Goal: Task Accomplishment & Management: Use online tool/utility

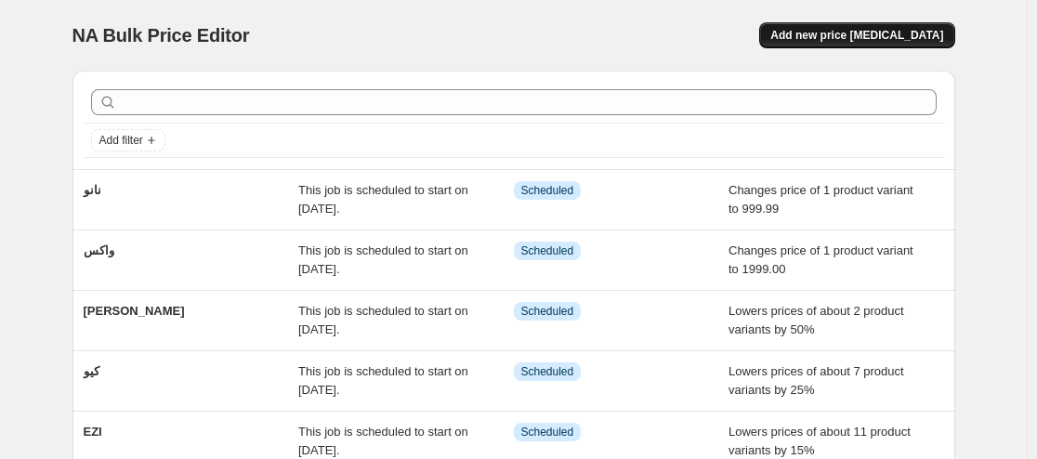
click at [846, 38] on span "Add new price [MEDICAL_DATA]" at bounding box center [856, 35] width 173 height 15
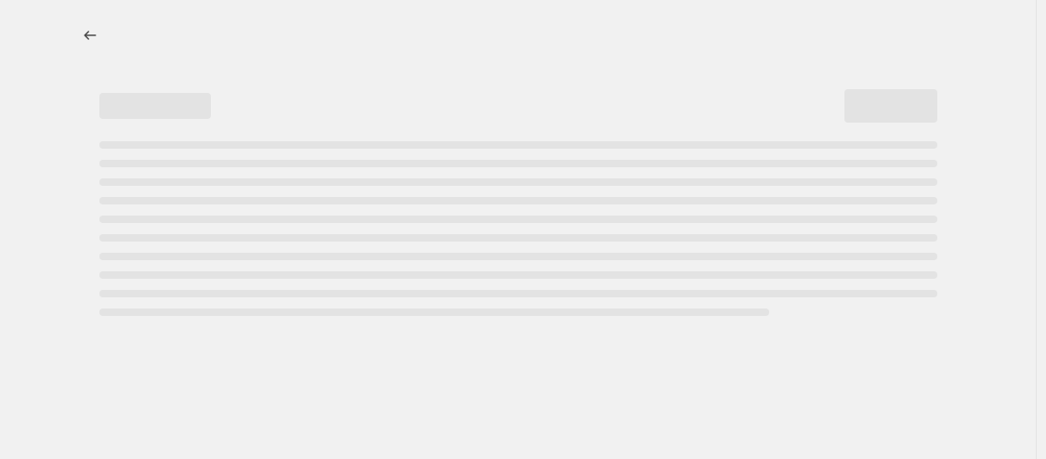
select select "percentage"
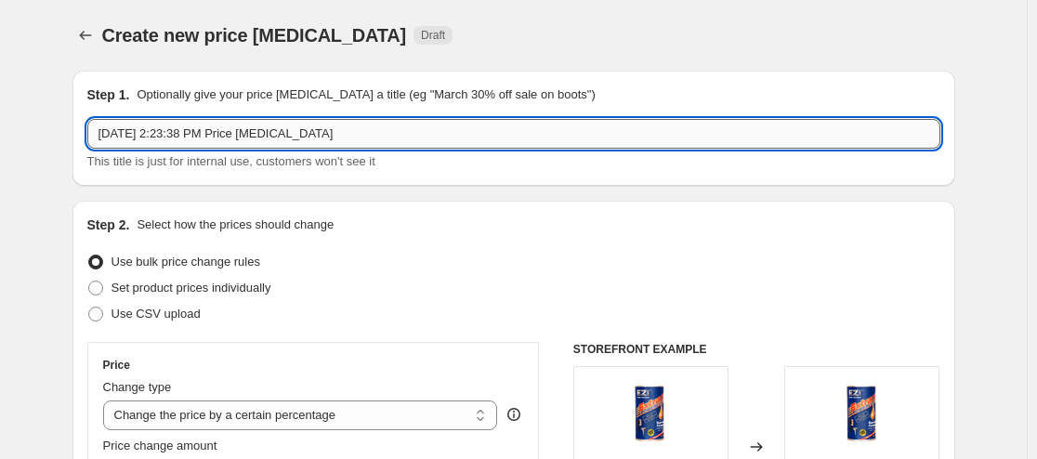
click at [234, 138] on input "[DATE] 2:23:38 PM Price [MEDICAL_DATA]" at bounding box center [513, 134] width 853 height 30
drag, startPoint x: 344, startPoint y: 130, endPoint x: 38, endPoint y: 142, distance: 305.8
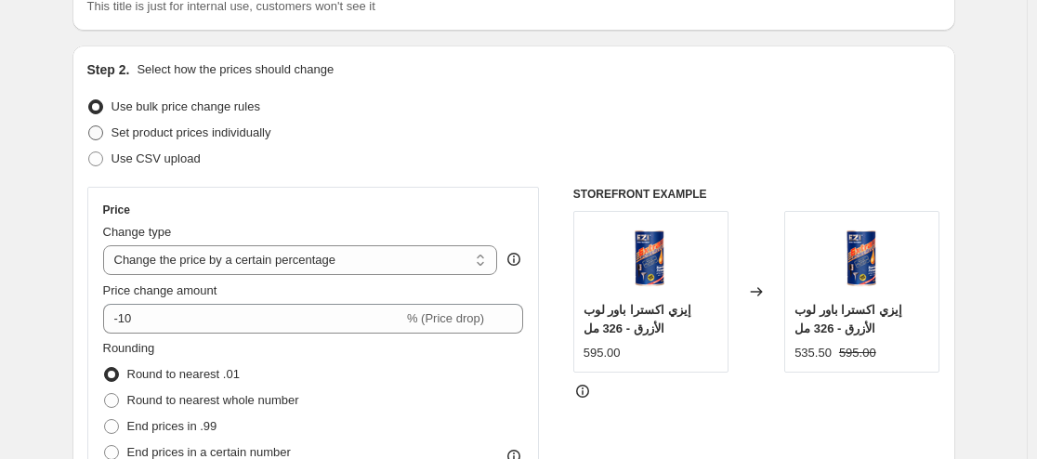
scroll to position [186, 0]
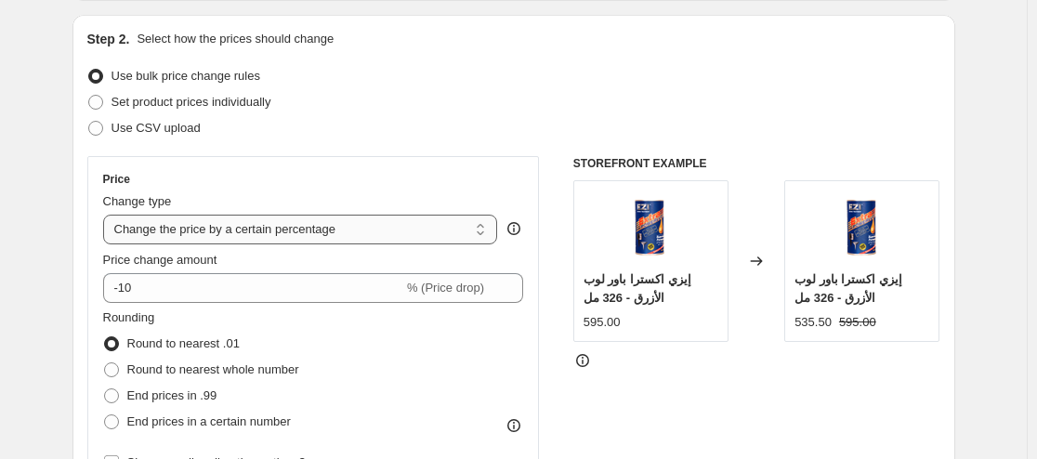
type input "كيو 20 ال 150 جرام [DATE]"
click at [303, 237] on select "Change the price to a certain amount Change the price by a certain amount Chang…" at bounding box center [300, 230] width 395 height 30
select select "to"
click at [107, 215] on select "Change the price to a certain amount Change the price by a certain amount Chang…" at bounding box center [300, 230] width 395 height 30
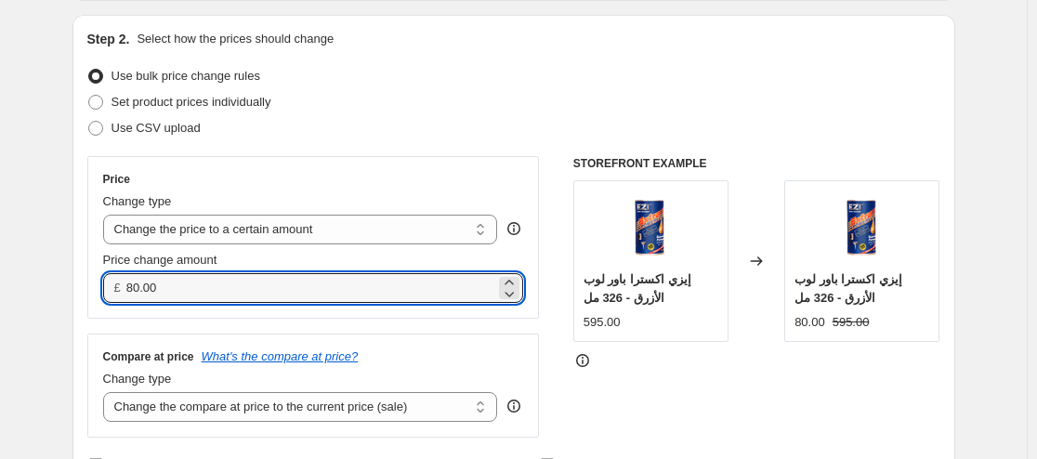
drag, startPoint x: 183, startPoint y: 293, endPoint x: 114, endPoint y: 299, distance: 69.0
click at [114, 299] on div "£ 80.00" at bounding box center [313, 288] width 421 height 30
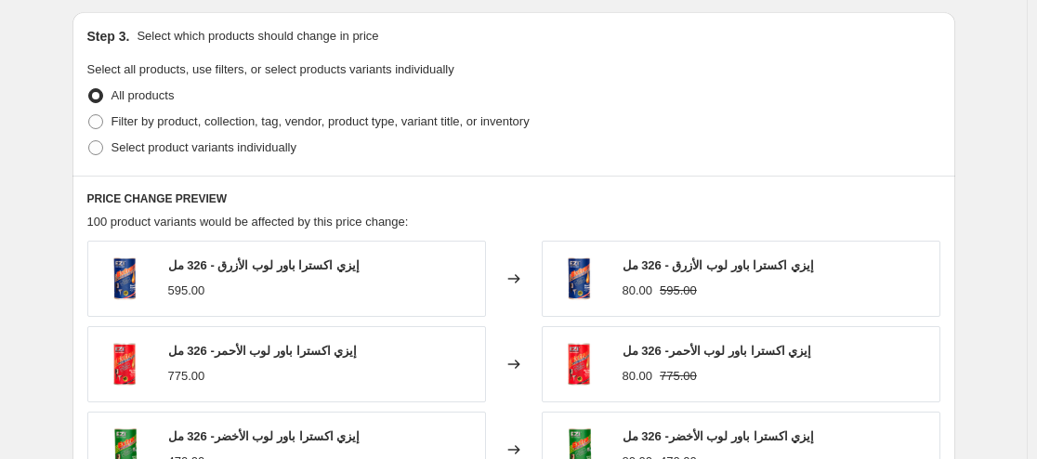
scroll to position [650, 0]
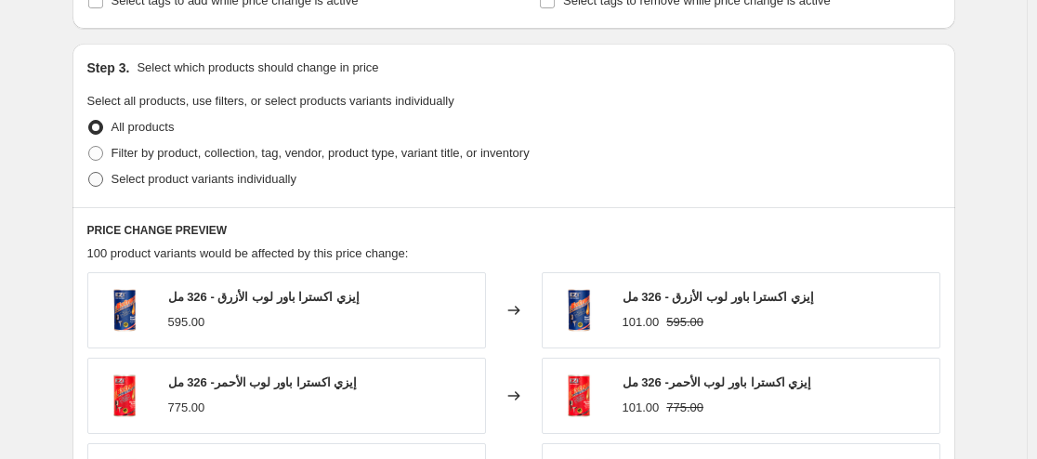
type input "101.00"
click at [191, 183] on span "Select product variants individually" at bounding box center [203, 179] width 185 height 14
click at [89, 173] on input "Select product variants individually" at bounding box center [88, 172] width 1 height 1
radio input "true"
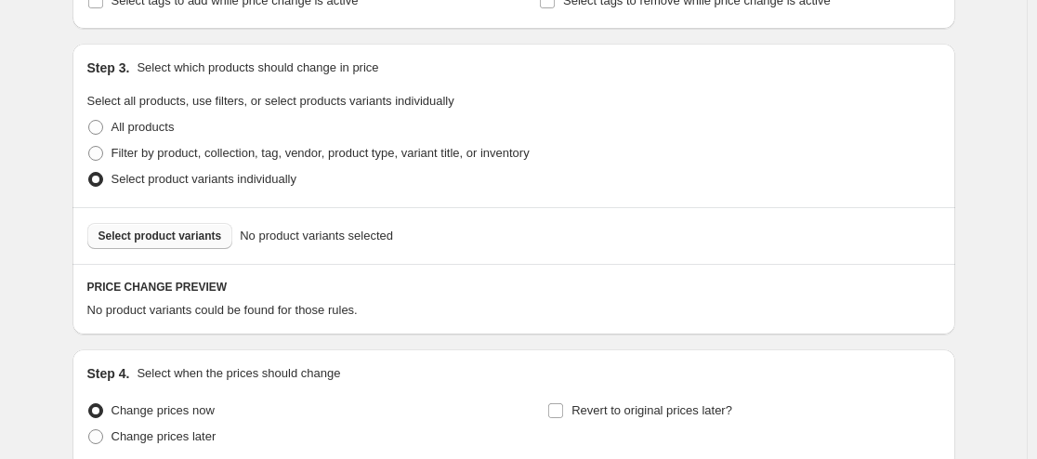
click at [152, 240] on span "Select product variants" at bounding box center [160, 235] width 124 height 15
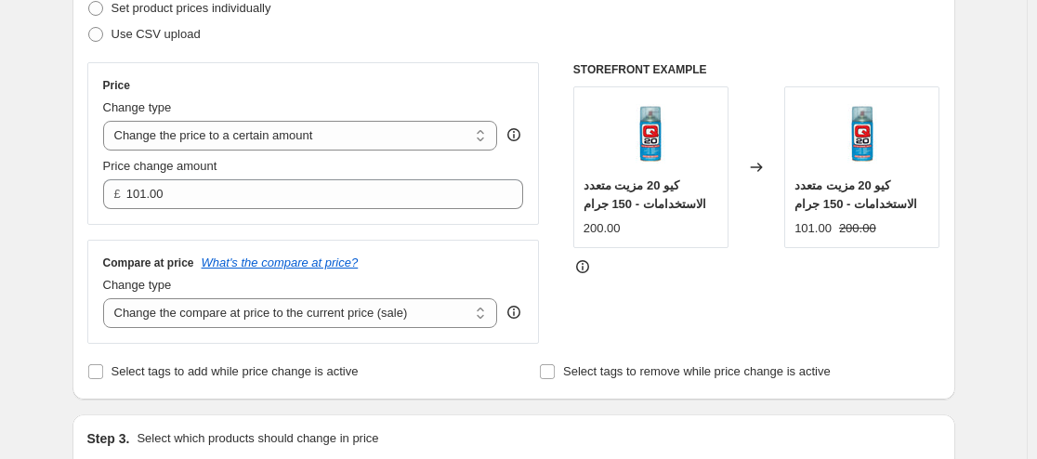
scroll to position [279, 0]
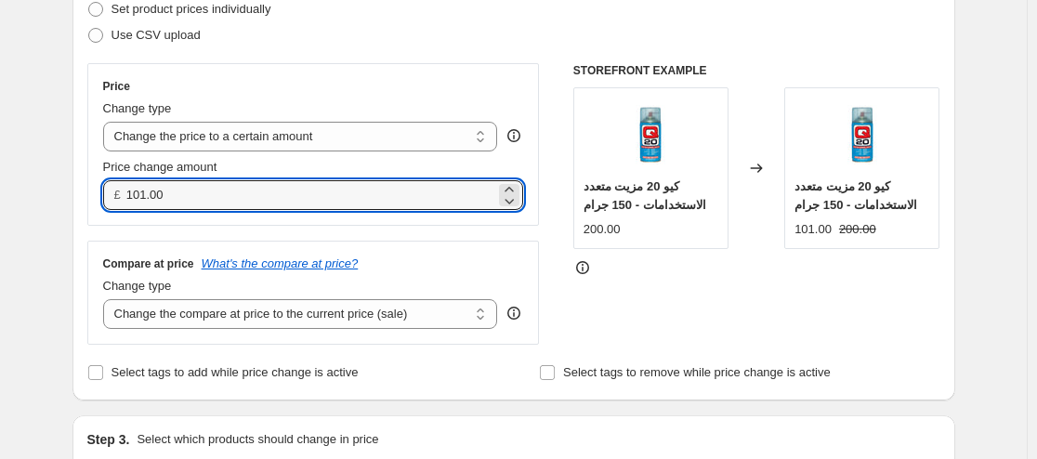
drag, startPoint x: 187, startPoint y: 197, endPoint x: 112, endPoint y: 197, distance: 74.3
click at [112, 197] on div "£ 101.00" at bounding box center [313, 195] width 421 height 30
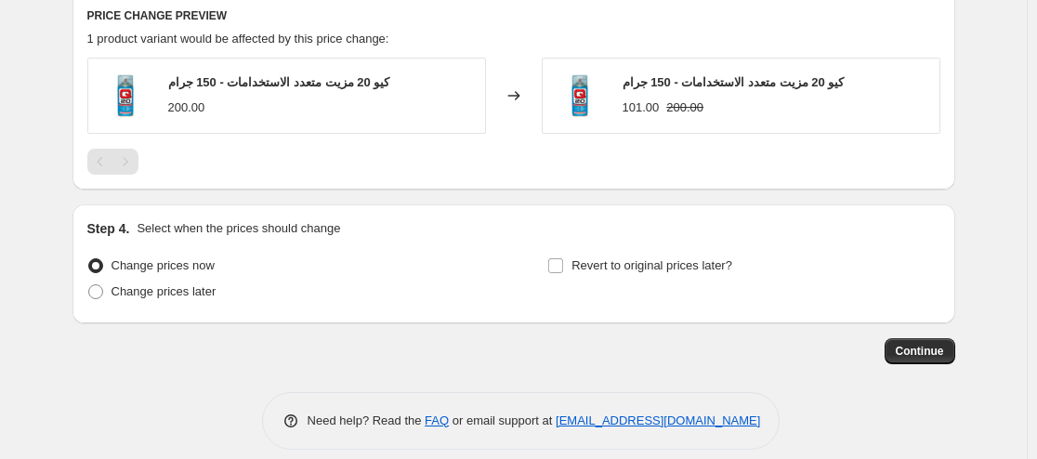
scroll to position [929, 0]
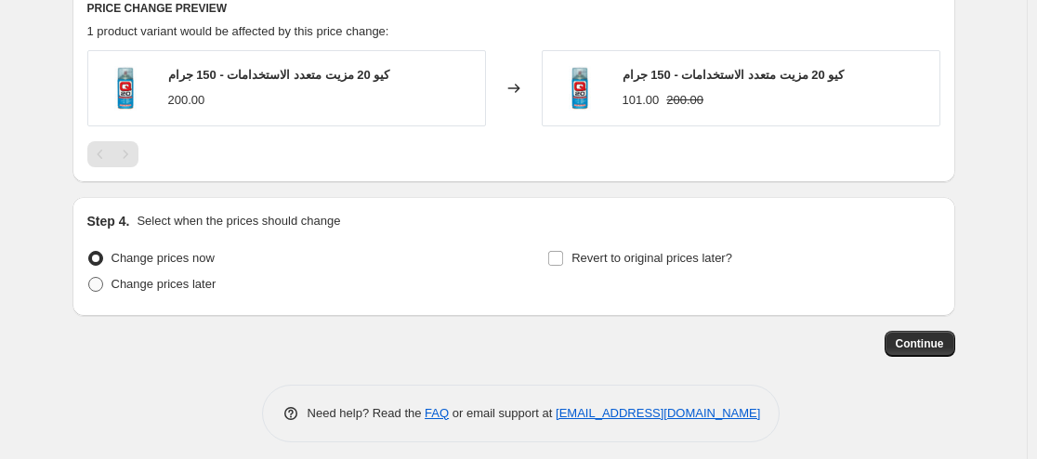
type input "99.00"
click at [145, 287] on span "Change prices later" at bounding box center [163, 284] width 105 height 14
click at [89, 278] on input "Change prices later" at bounding box center [88, 277] width 1 height 1
radio input "true"
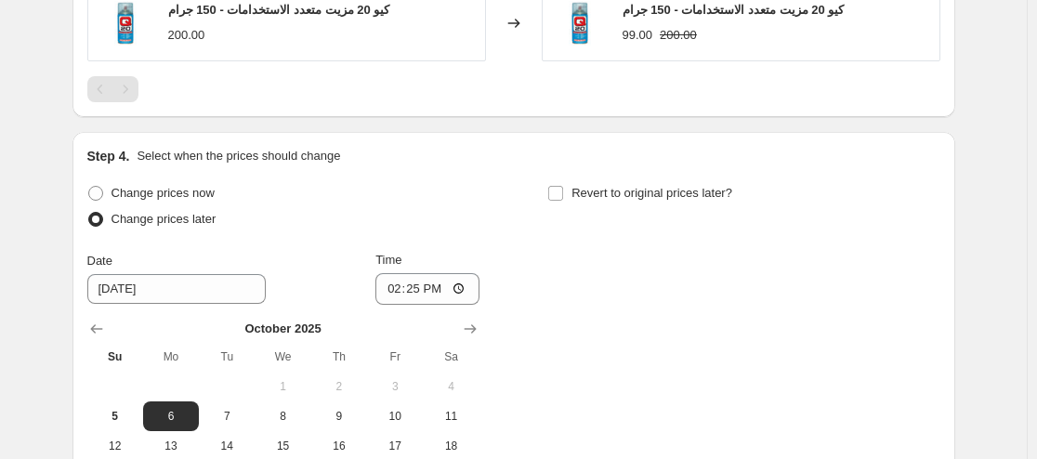
scroll to position [1022, 0]
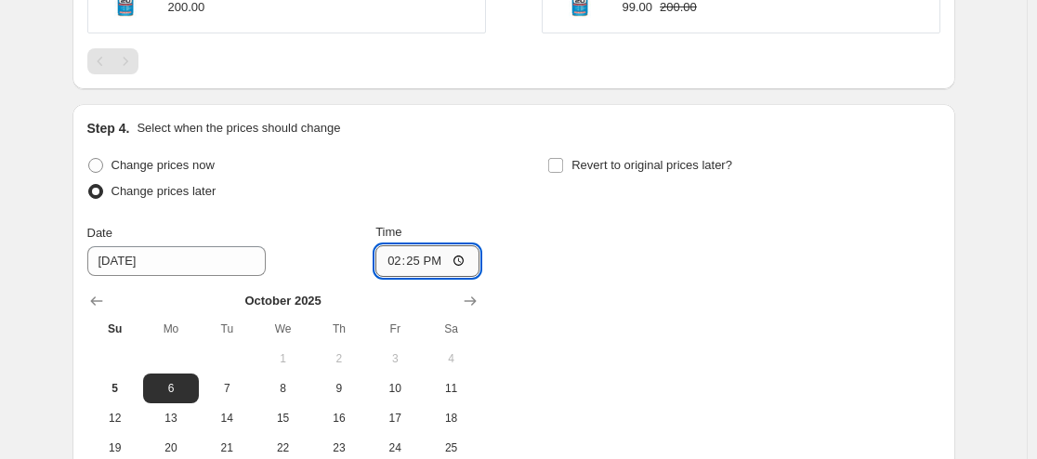
click at [460, 262] on input "14:25" at bounding box center [427, 261] width 104 height 32
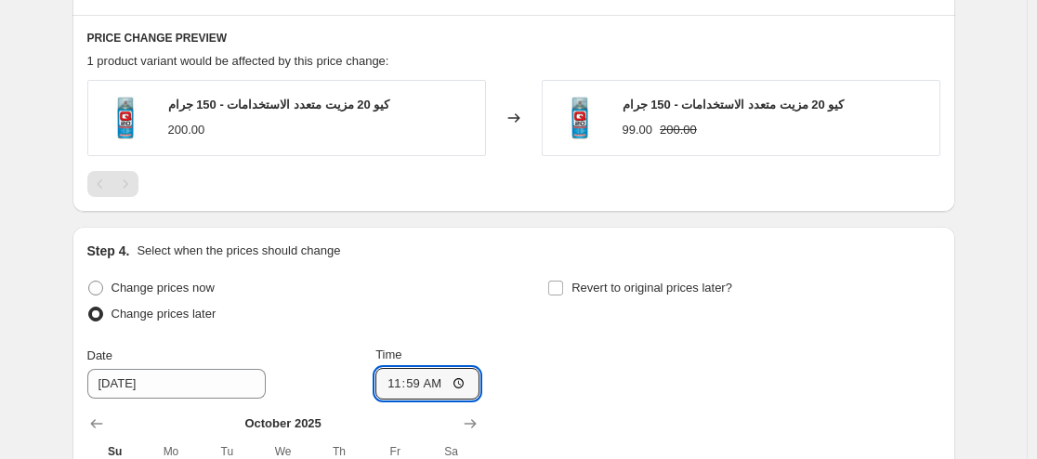
scroll to position [929, 0]
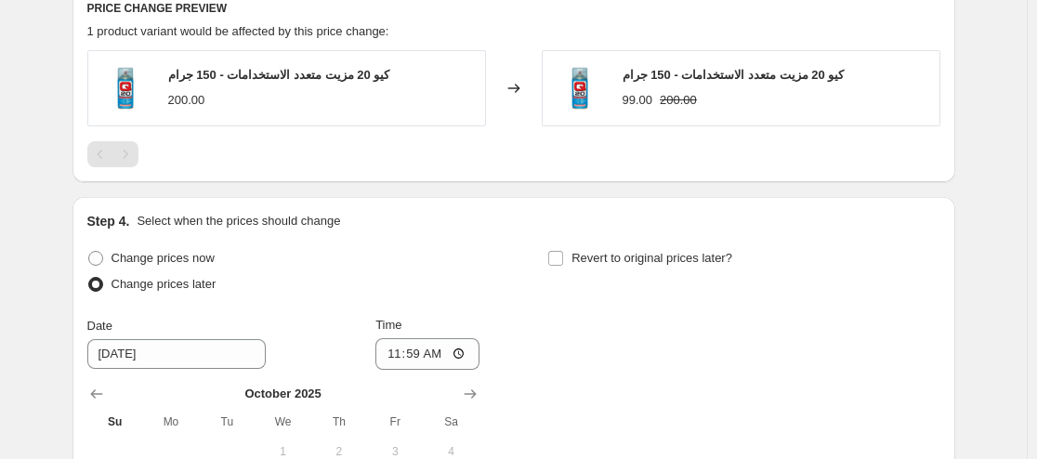
click at [638, 369] on div "Change prices now Change prices later Date [DATE] Time 11:59 [DATE] Su Mo Tu We…" at bounding box center [513, 415] width 853 height 340
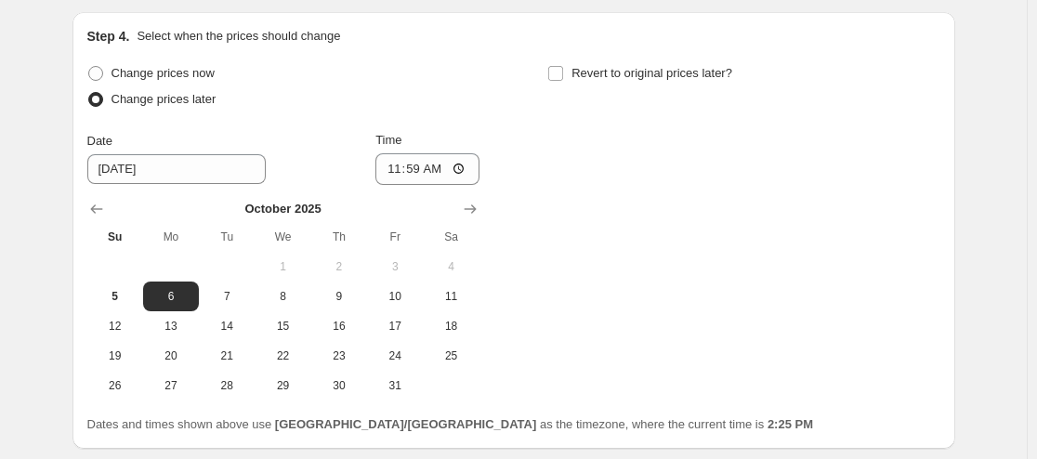
scroll to position [1115, 0]
click at [438, 166] on input "11:59" at bounding box center [427, 168] width 104 height 32
click at [429, 173] on input "11:59" at bounding box center [427, 168] width 104 height 32
click at [467, 167] on input "11:59" at bounding box center [427, 168] width 104 height 32
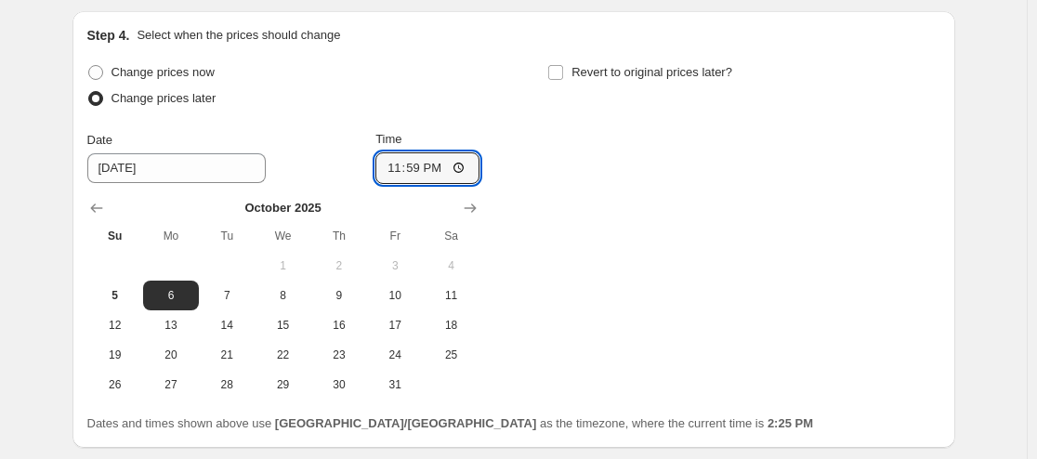
type input "23:59"
click at [542, 169] on div "Change prices now Change prices later Date [DATE] Time 23:59 [DATE] Su Mo Tu We…" at bounding box center [513, 229] width 853 height 340
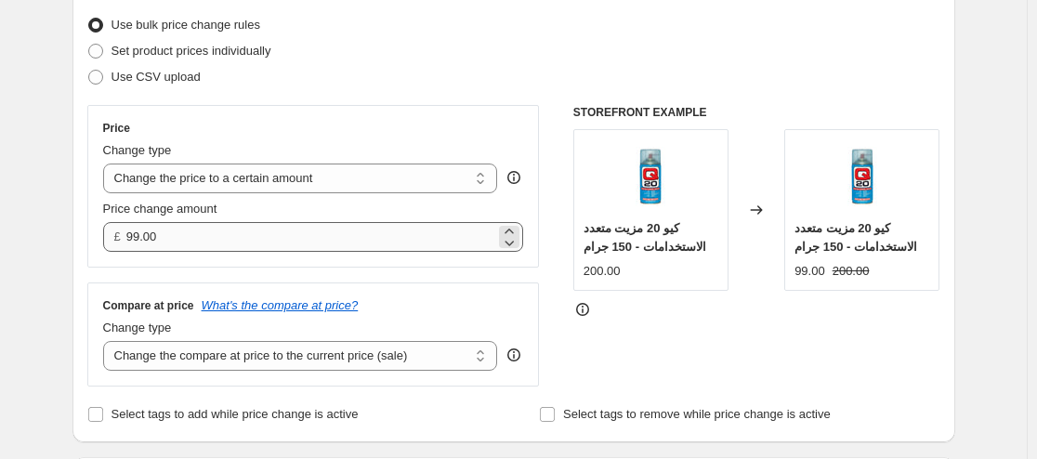
scroll to position [330, 0]
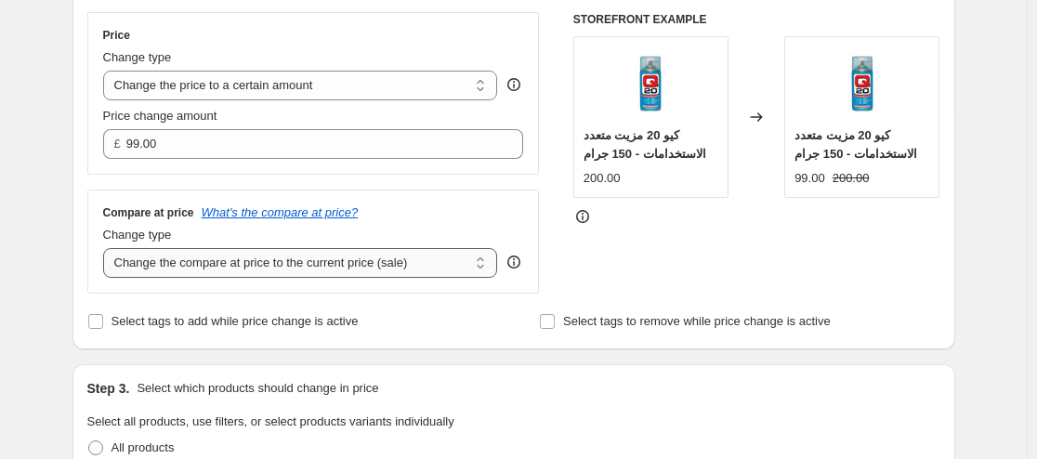
click at [303, 268] on select "Change the compare at price to the current price (sale) Change the compare at p…" at bounding box center [300, 263] width 395 height 30
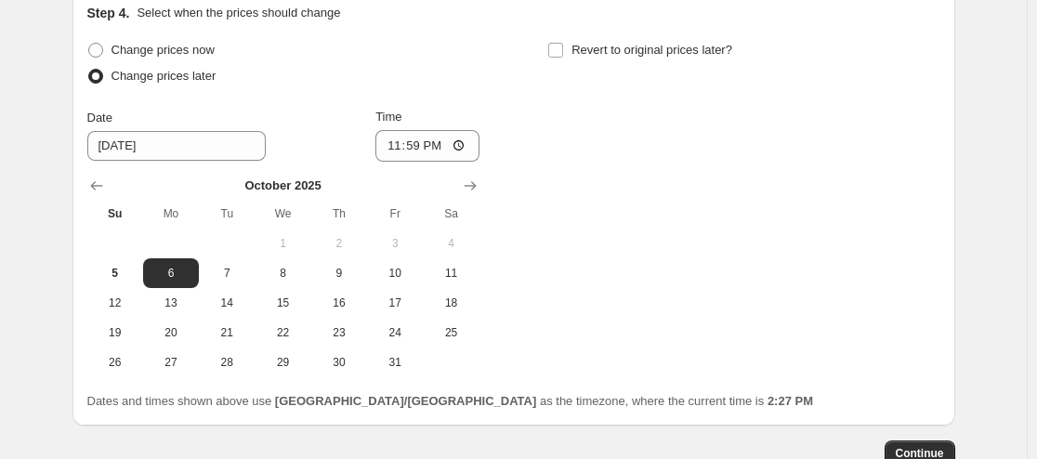
scroll to position [1166, 0]
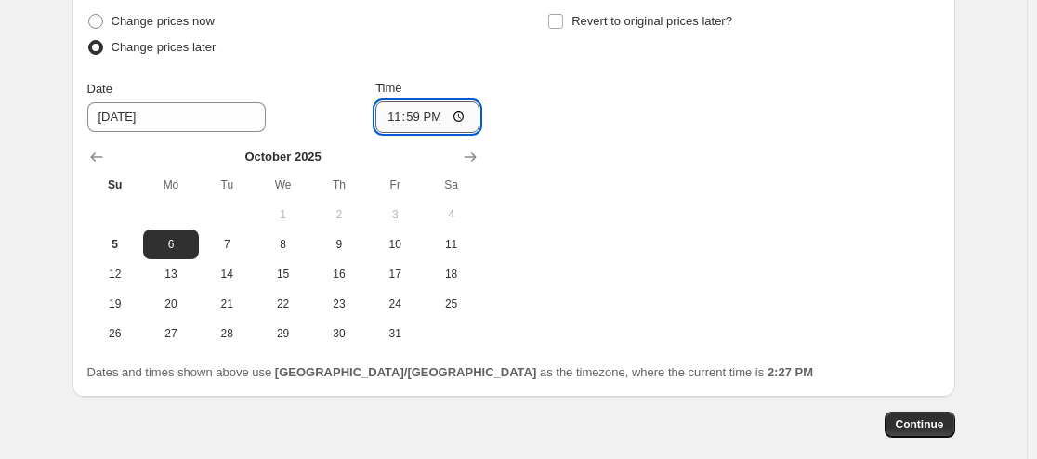
click at [479, 125] on input "23:59" at bounding box center [427, 117] width 104 height 32
click at [470, 121] on input "23:59" at bounding box center [427, 117] width 104 height 32
click at [98, 243] on span "5" at bounding box center [115, 244] width 41 height 15
type input "[DATE]"
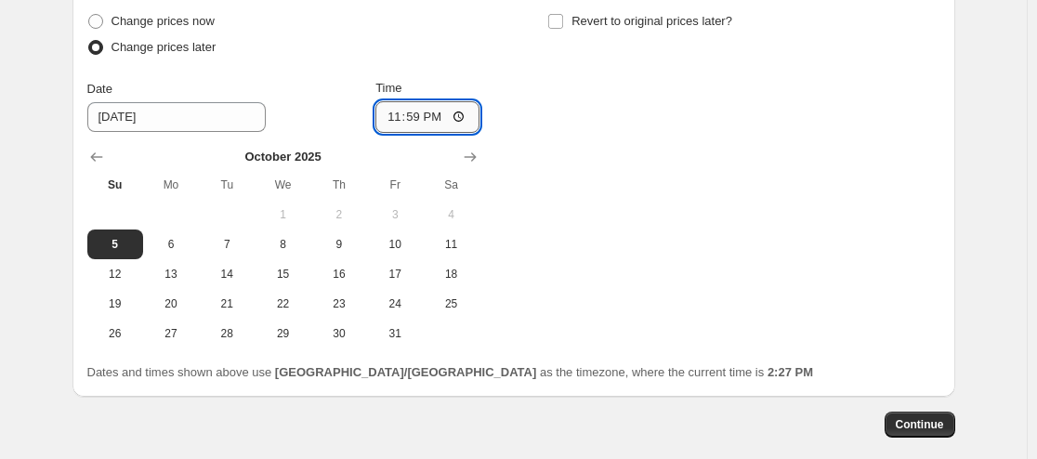
click at [468, 114] on input "23:59" at bounding box center [427, 117] width 104 height 32
click at [570, 190] on div "Change prices now Change prices later Date [DATE] Time 23:59 [DATE] Su Mo Tu We…" at bounding box center [513, 178] width 853 height 340
click at [464, 119] on input "23:59" at bounding box center [427, 117] width 104 height 32
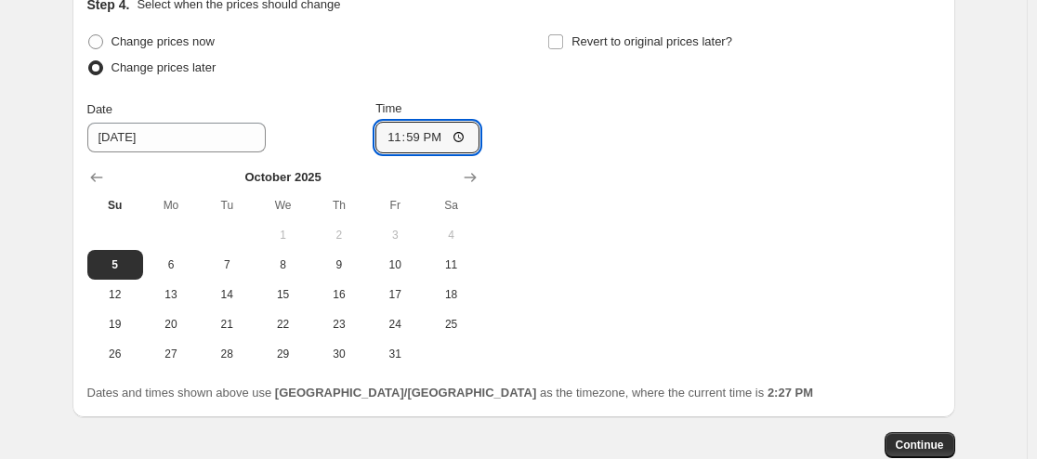
scroll to position [1073, 0]
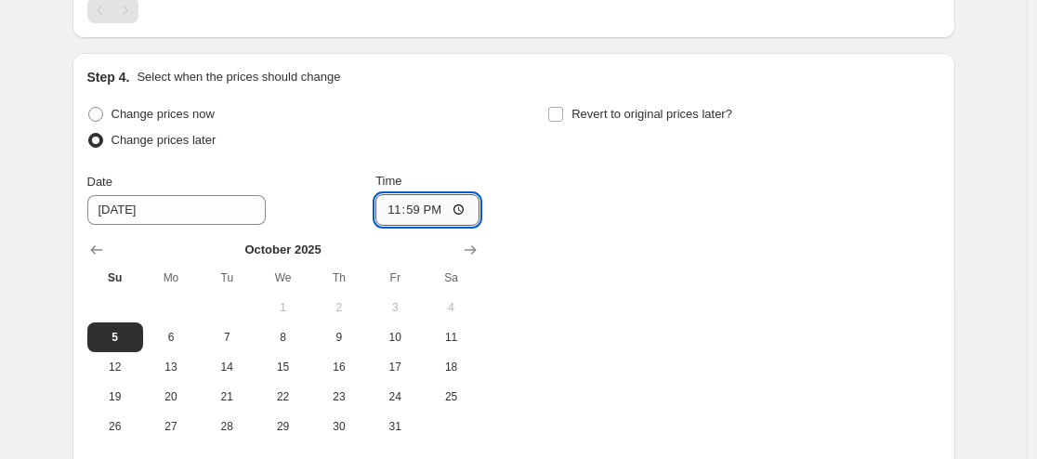
click at [466, 207] on input "23:59" at bounding box center [427, 210] width 104 height 32
click at [629, 256] on div "Change prices now Change prices later Date [DATE] Time 23:59 [DATE] Su Mo Tu We…" at bounding box center [513, 271] width 853 height 340
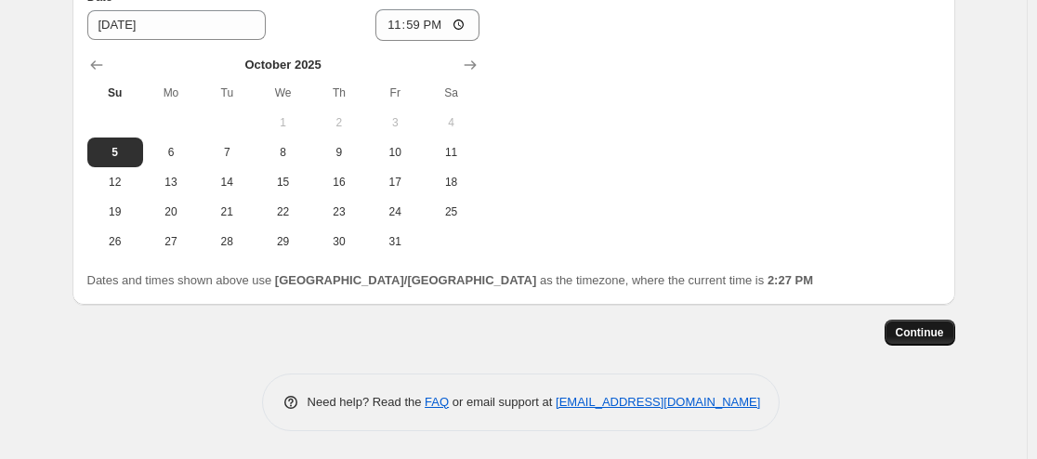
click at [943, 332] on span "Continue" at bounding box center [919, 332] width 48 height 15
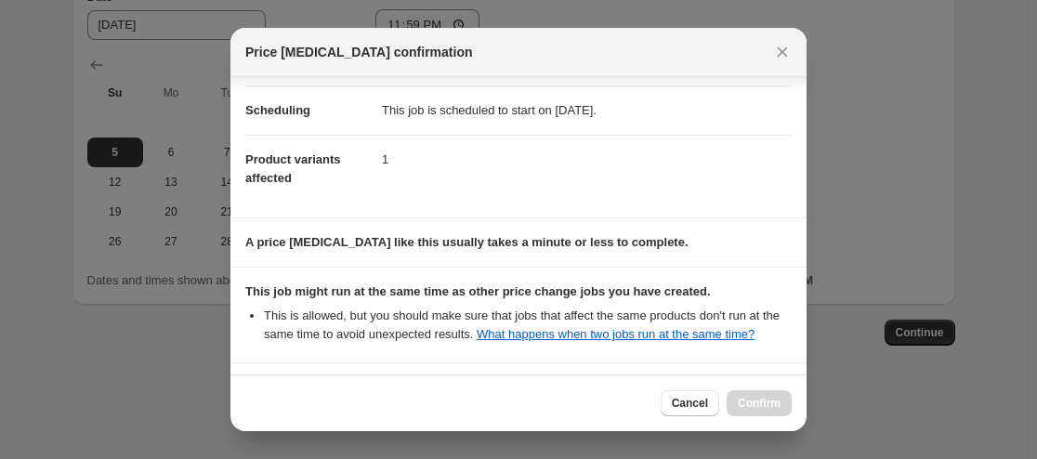
scroll to position [301, 0]
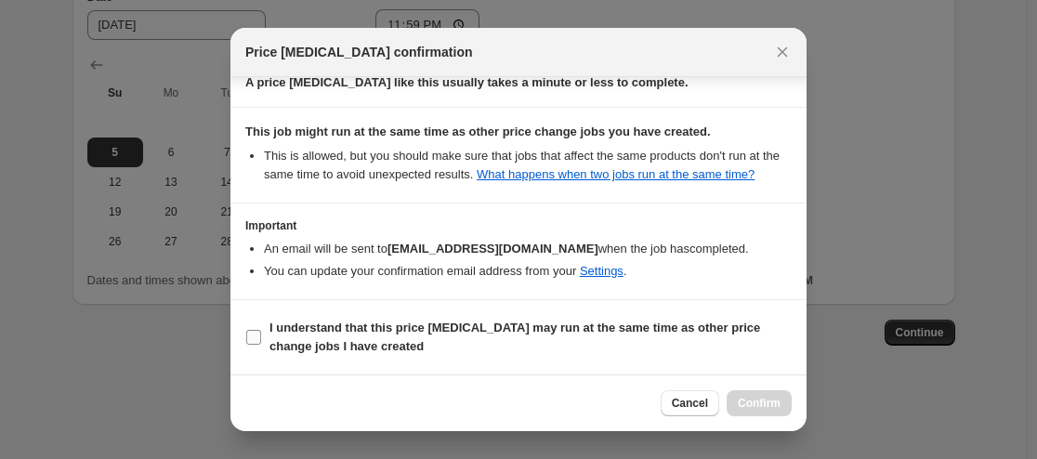
click at [259, 346] on label "I understand that this price [MEDICAL_DATA] may run at the same time as other p…" at bounding box center [518, 337] width 546 height 45
click at [259, 345] on input "I understand that this price [MEDICAL_DATA] may run at the same time as other p…" at bounding box center [253, 337] width 15 height 15
checkbox input "true"
click at [758, 407] on span "Confirm" at bounding box center [758, 403] width 43 height 15
